Goal: Information Seeking & Learning: Learn about a topic

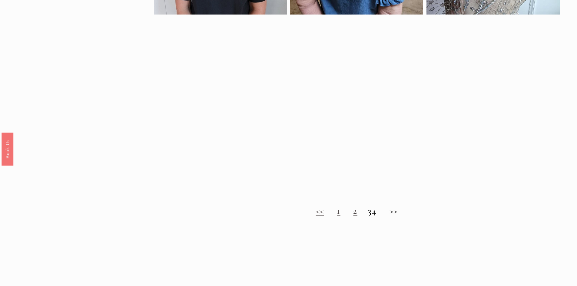
scroll to position [519, 0]
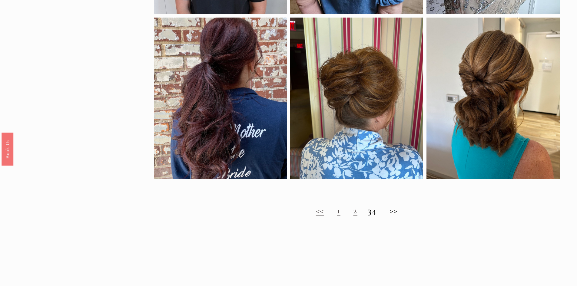
click at [353, 216] on link "2" at bounding box center [355, 210] width 4 height 11
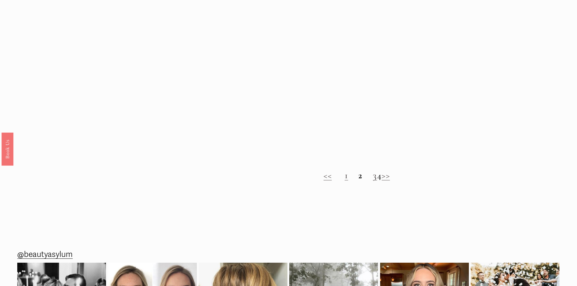
scroll to position [570, 0]
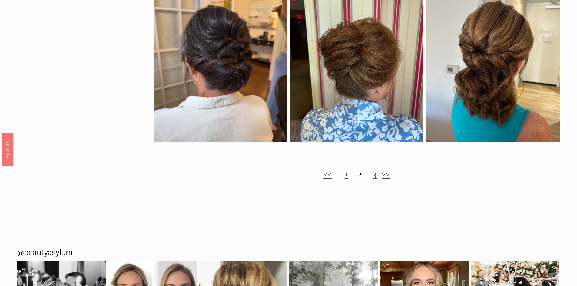
click at [373, 179] on link "3" at bounding box center [375, 173] width 4 height 11
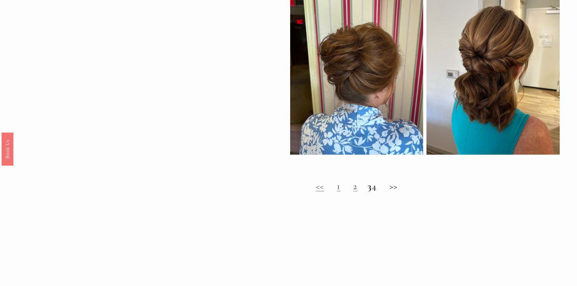
scroll to position [546, 0]
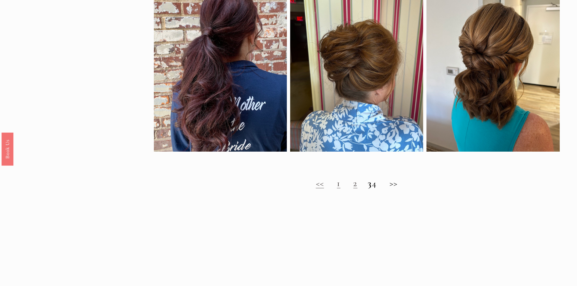
click at [380, 189] on h2 "<< 1 2 3 4 >>" at bounding box center [357, 183] width 406 height 11
click at [400, 186] on h2 "<< 1 2 3 4 >>" at bounding box center [357, 183] width 406 height 11
click at [317, 189] on link "<<" at bounding box center [320, 183] width 8 height 11
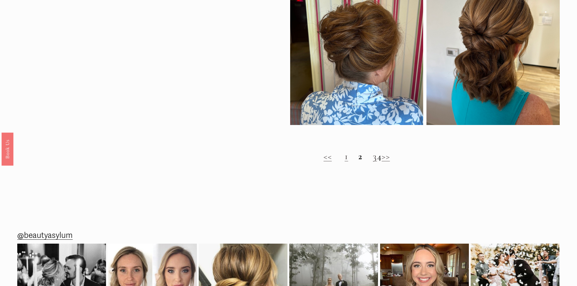
scroll to position [588, 0]
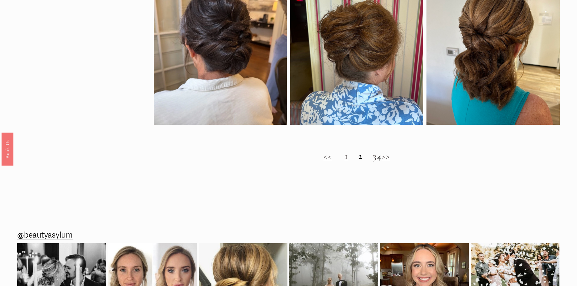
click at [390, 161] on link ">>" at bounding box center [385, 155] width 8 height 11
